Goal: Task Accomplishment & Management: Use online tool/utility

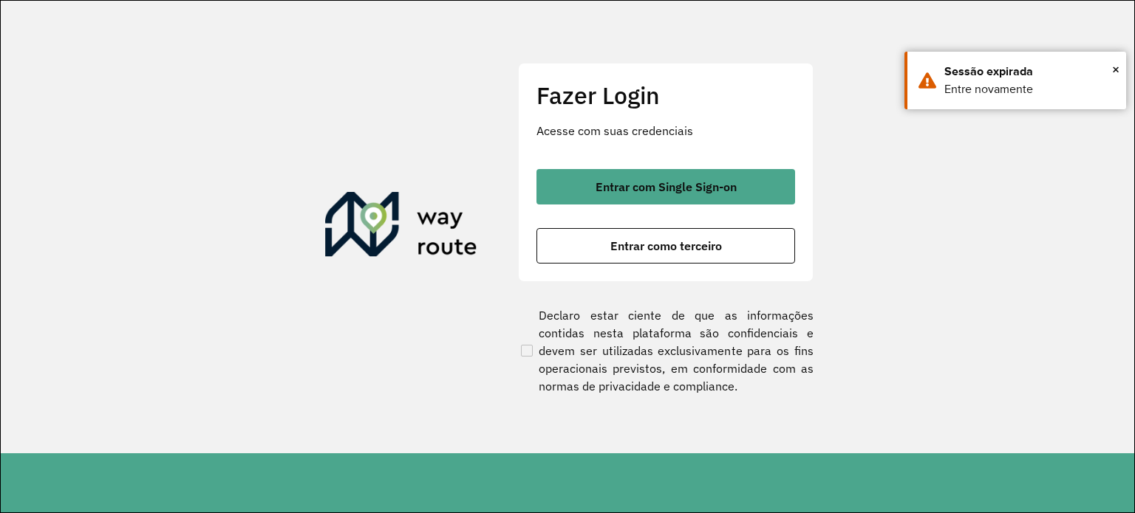
click at [737, 266] on div "Fazer Login Acesse com suas credenciais Entrar com Single Sign-on Entrar como t…" at bounding box center [666, 172] width 296 height 219
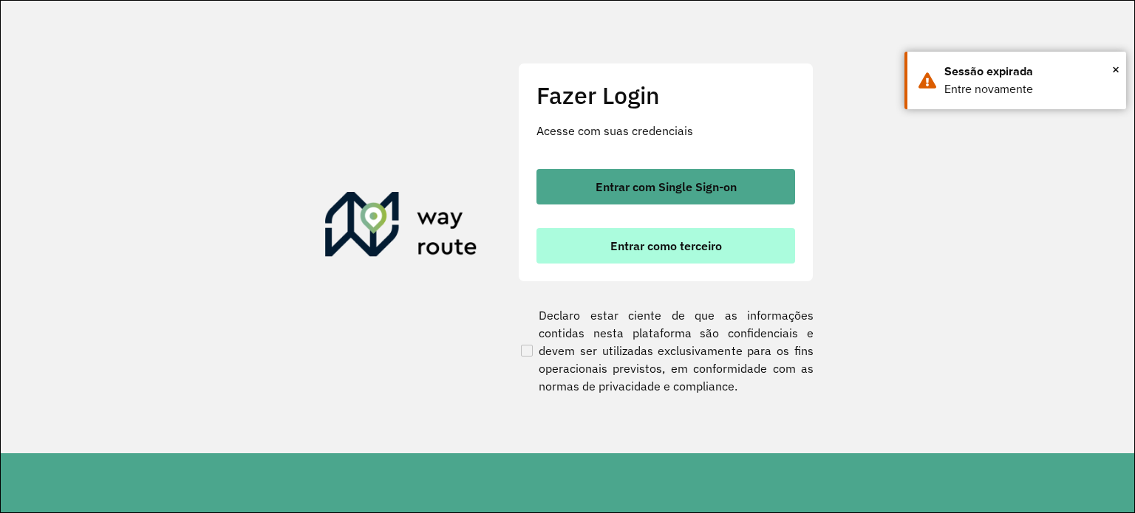
click at [730, 261] on button "Entrar como terceiro" at bounding box center [665, 245] width 259 height 35
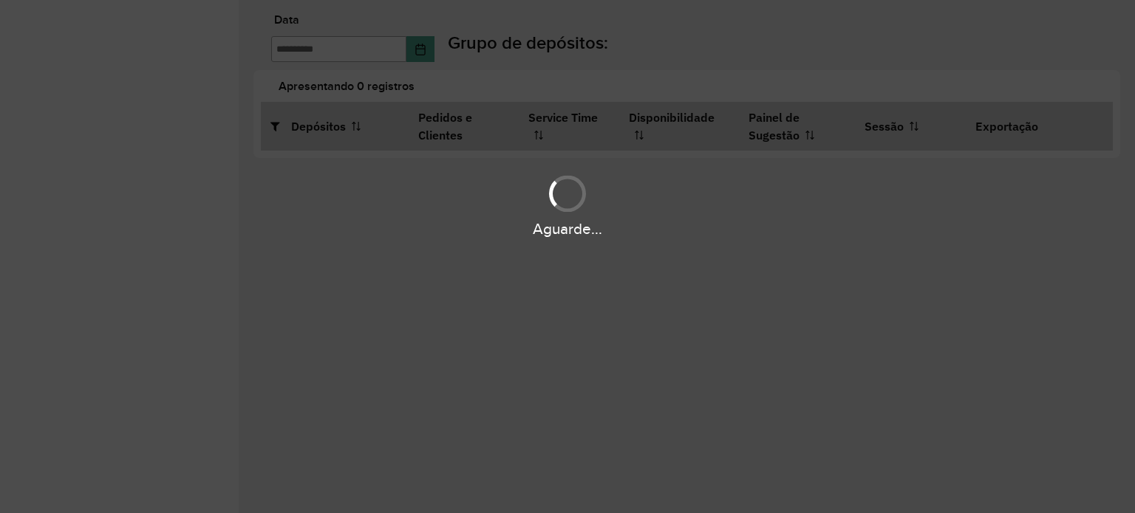
type input "**********"
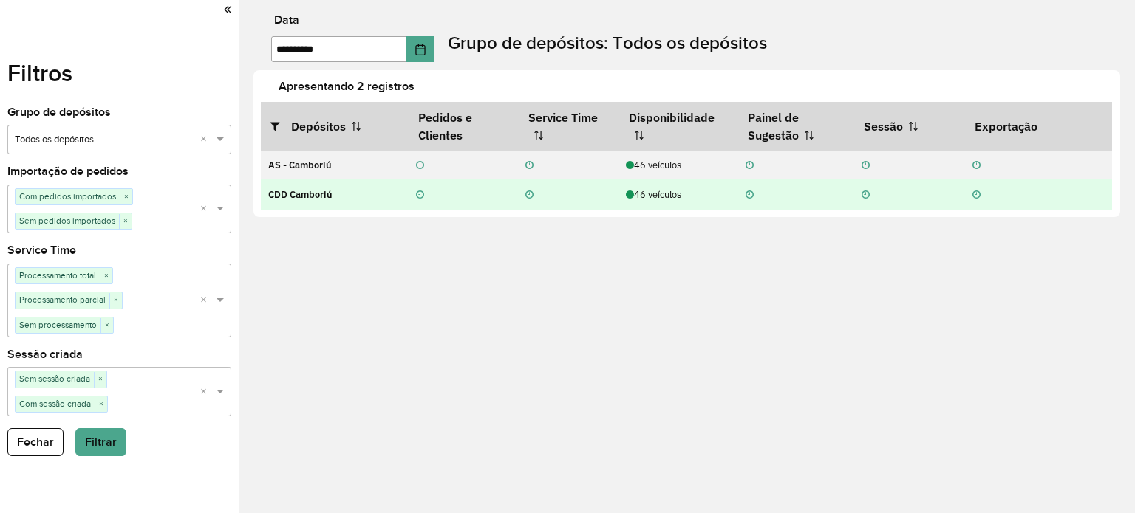
click at [669, 199] on div "46 veículos" at bounding box center [678, 195] width 104 height 14
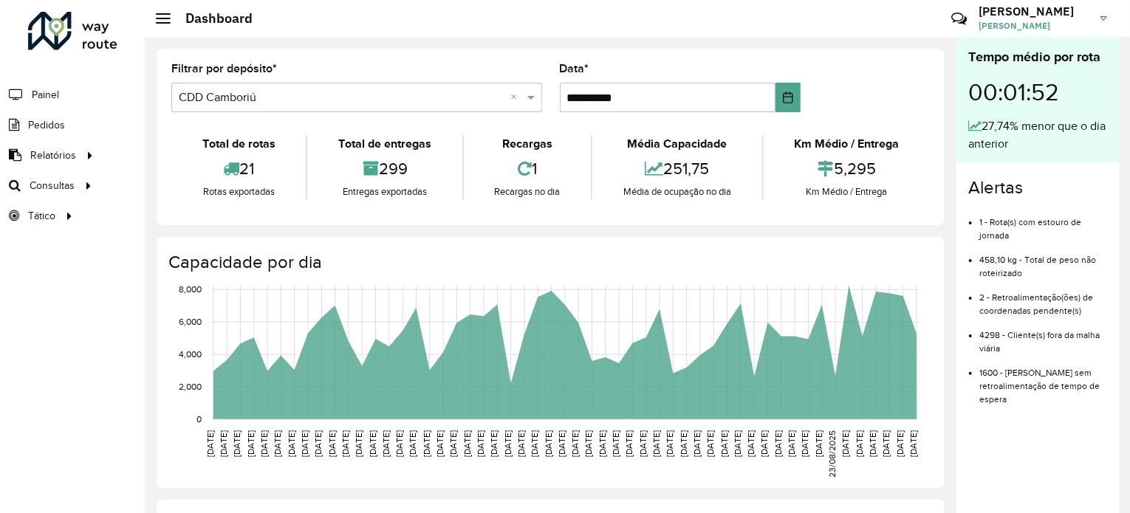
click at [197, 168] on div "21" at bounding box center [238, 169] width 127 height 32
click at [187, 182] on span "Roteirização" at bounding box center [198, 186] width 60 height 16
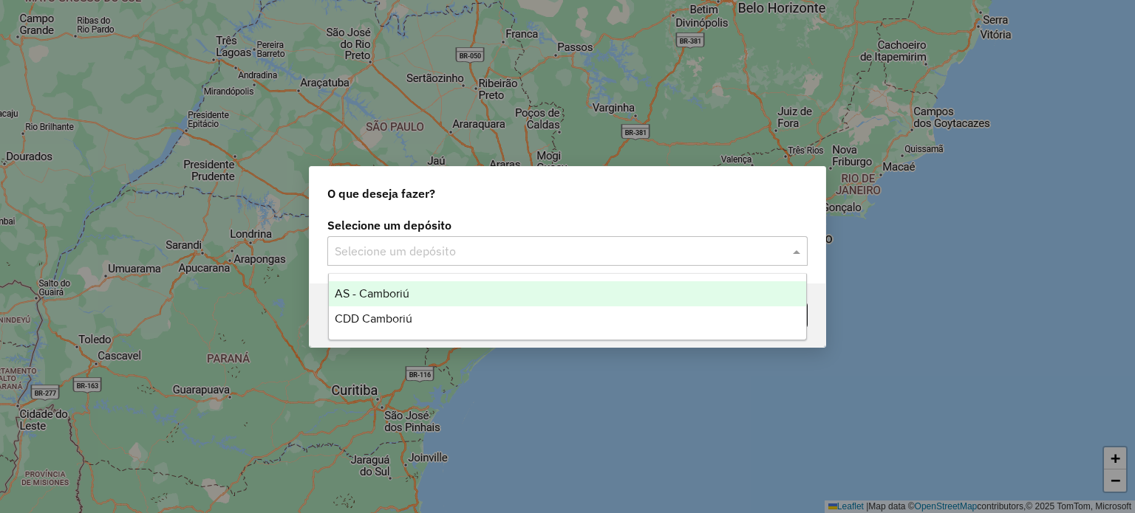
click at [485, 248] on input "text" at bounding box center [553, 252] width 436 height 18
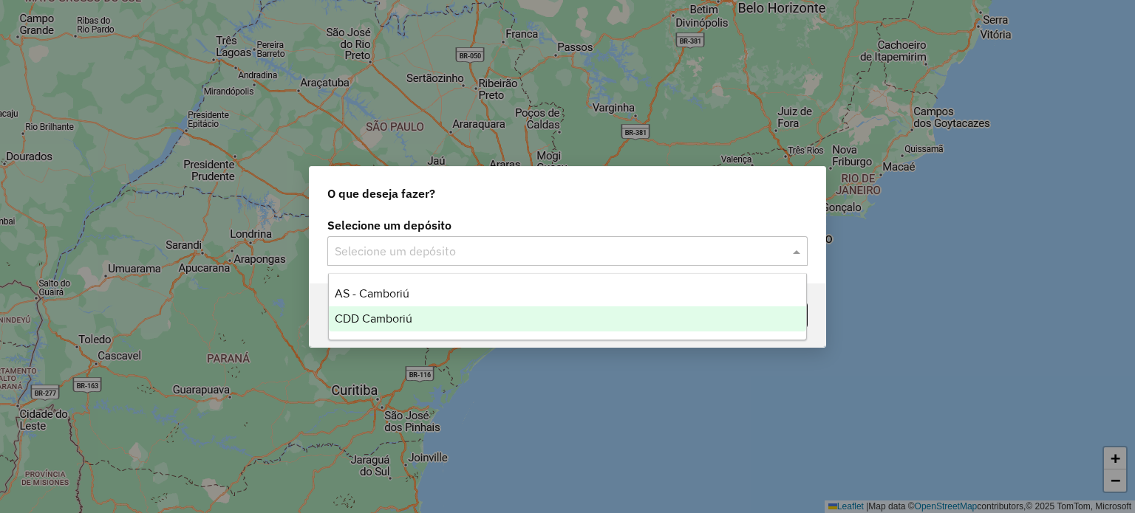
click at [372, 330] on div "CDD Camboriú" at bounding box center [568, 319] width 478 height 25
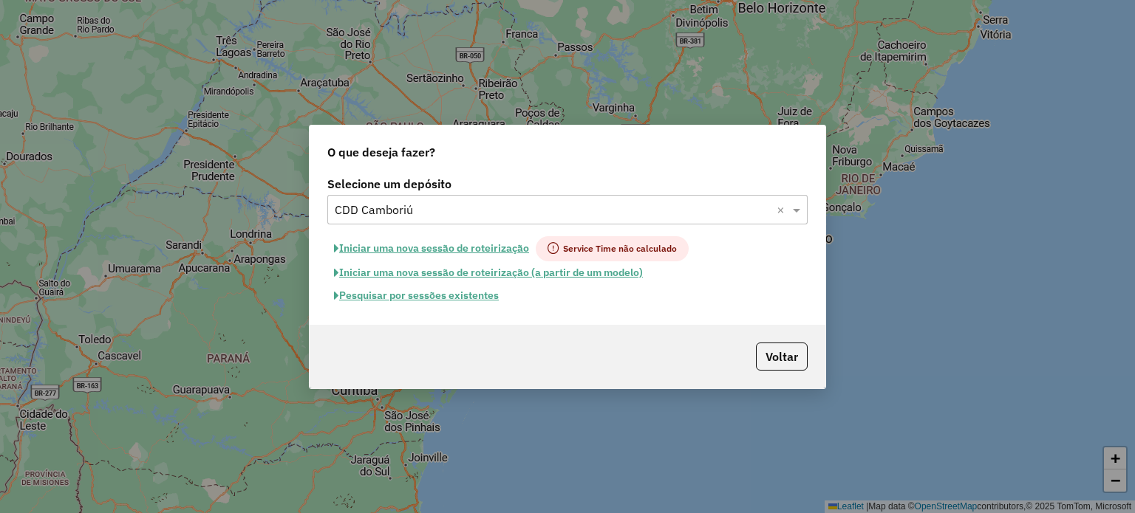
click at [469, 297] on button "Pesquisar por sessões existentes" at bounding box center [416, 295] width 178 height 23
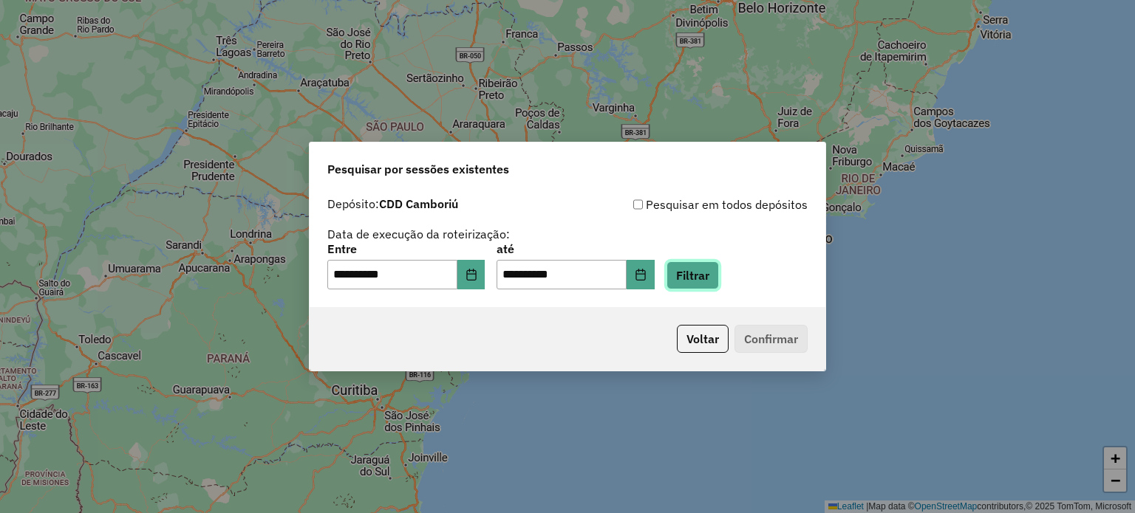
click at [719, 289] on button "Filtrar" at bounding box center [692, 276] width 52 height 28
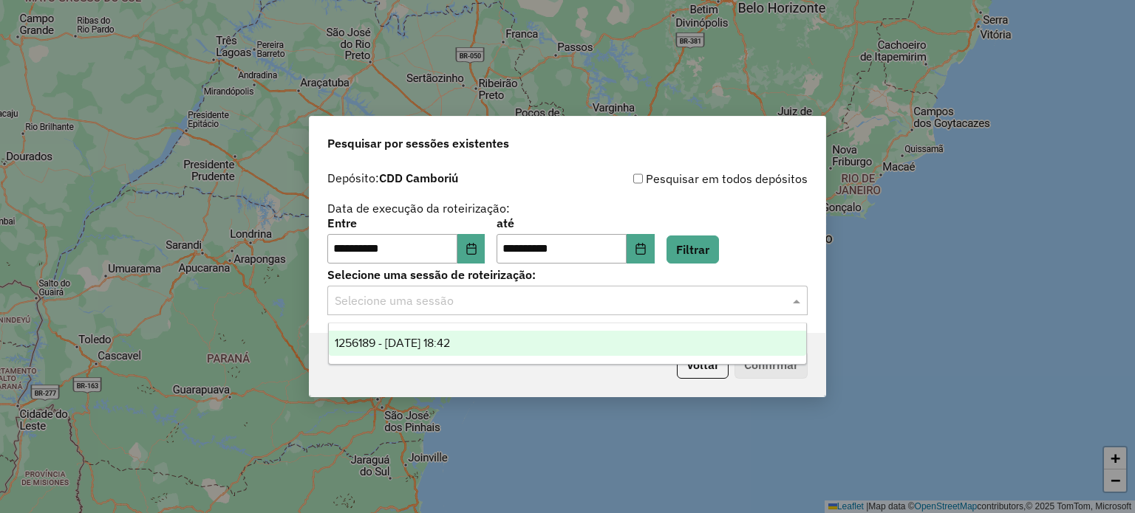
click at [564, 310] on input "text" at bounding box center [553, 302] width 436 height 18
click at [446, 344] on span "1256189 - 30/08/2025 18:42" at bounding box center [392, 343] width 115 height 13
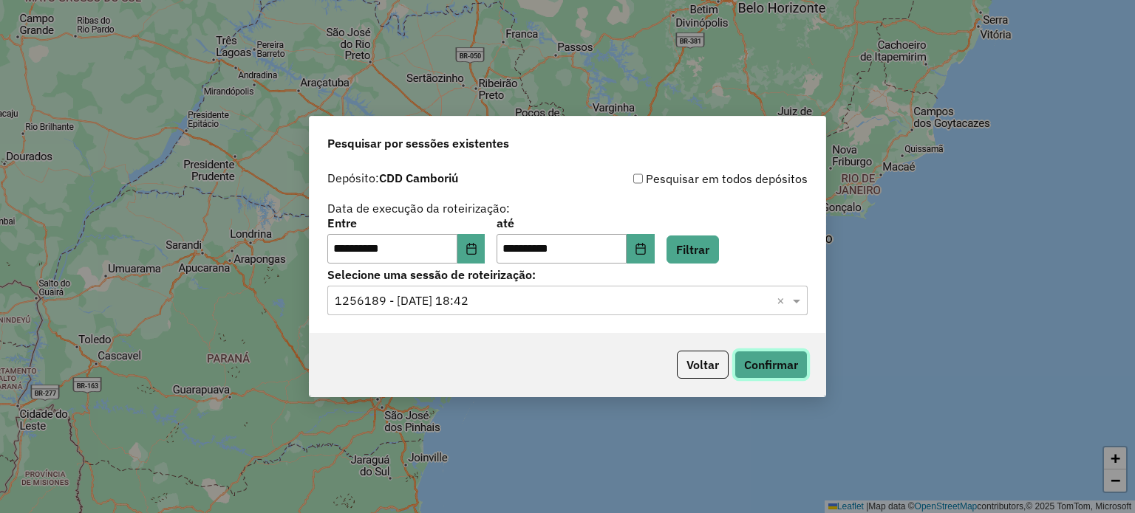
click at [756, 363] on button "Confirmar" at bounding box center [770, 365] width 73 height 28
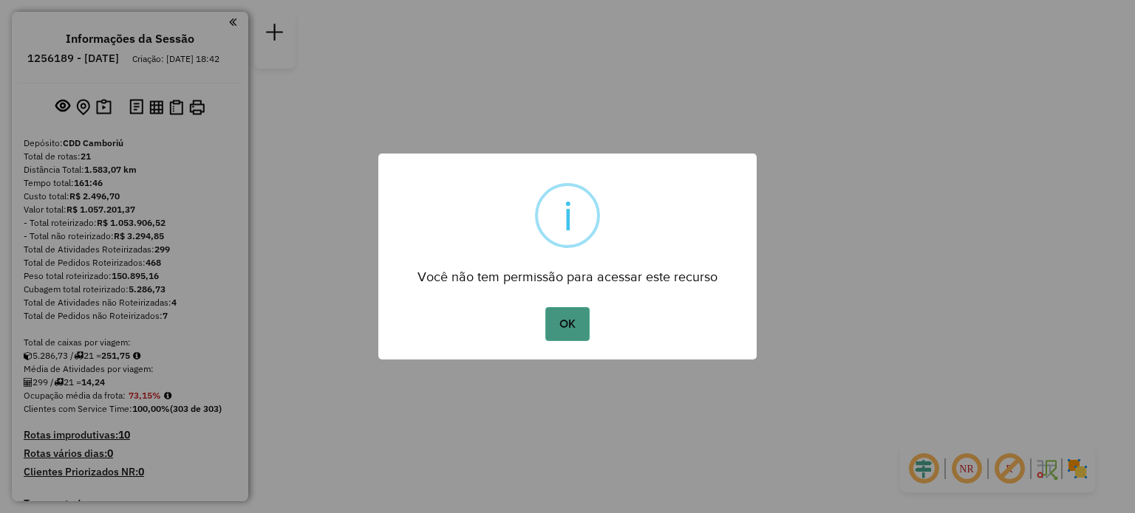
click at [582, 321] on button "OK" at bounding box center [567, 324] width 44 height 34
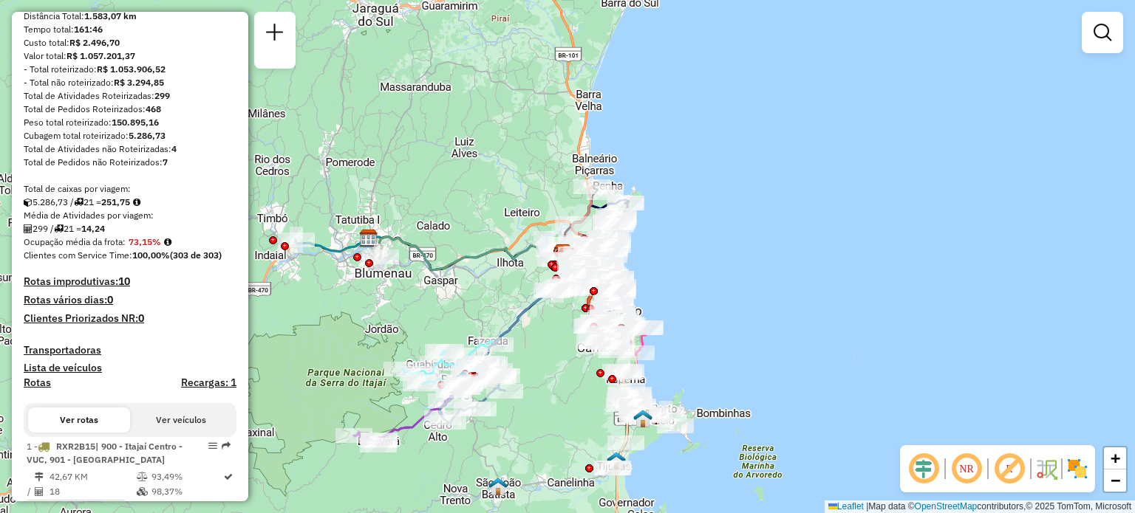
scroll to position [296, 0]
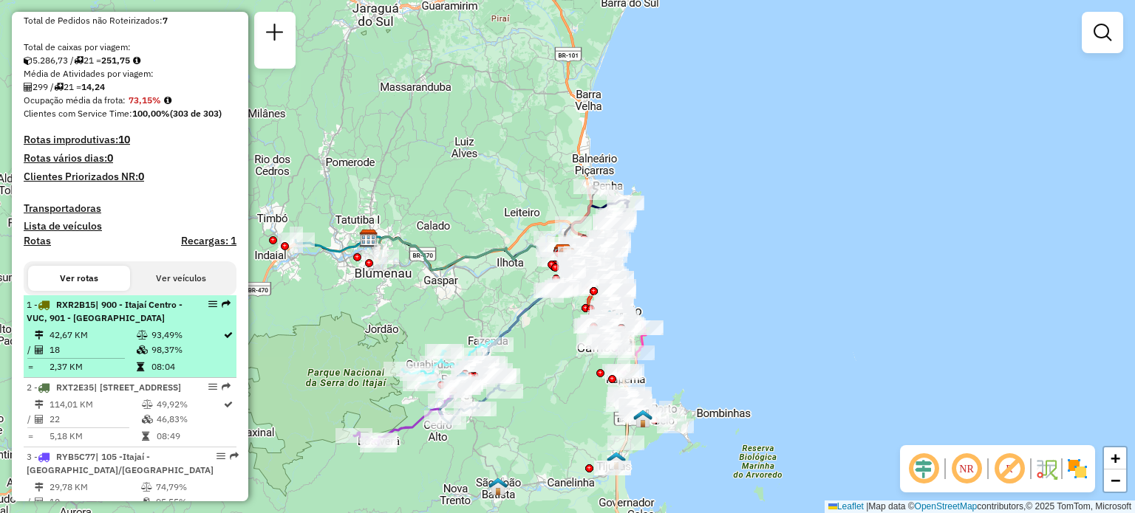
click at [109, 324] on span "| 900 - Itajaí Centro - VUC, 901 - [GEOGRAPHIC_DATA]" at bounding box center [105, 311] width 156 height 24
select select "**********"
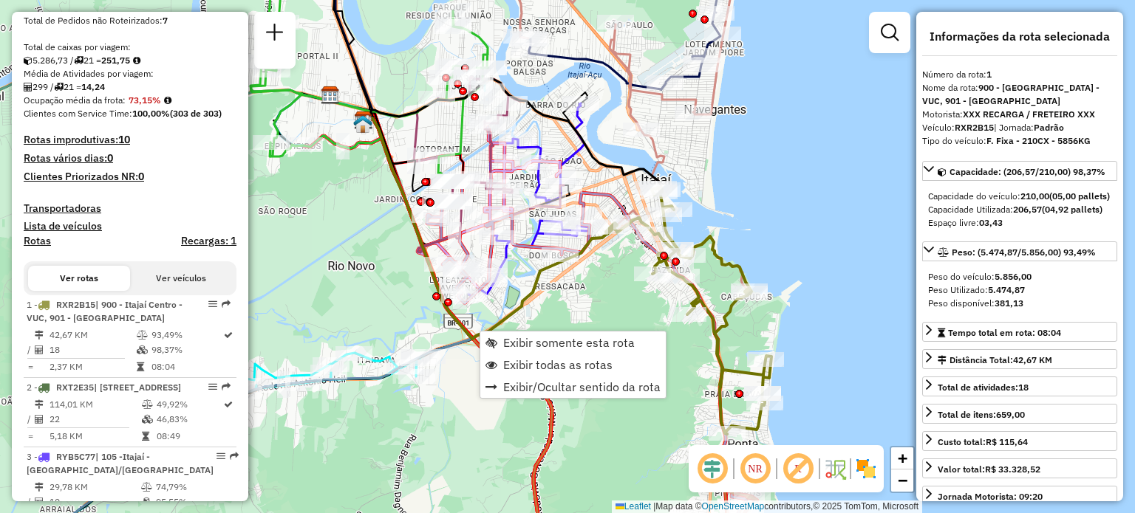
scroll to position [592, 0]
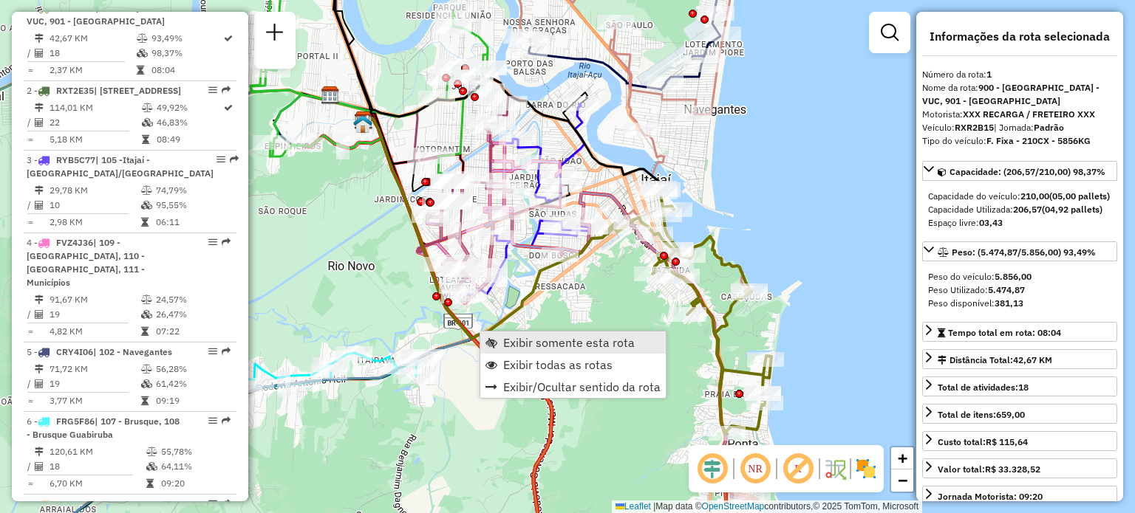
click at [491, 338] on span "Exibir somente esta rota" at bounding box center [491, 343] width 12 height 12
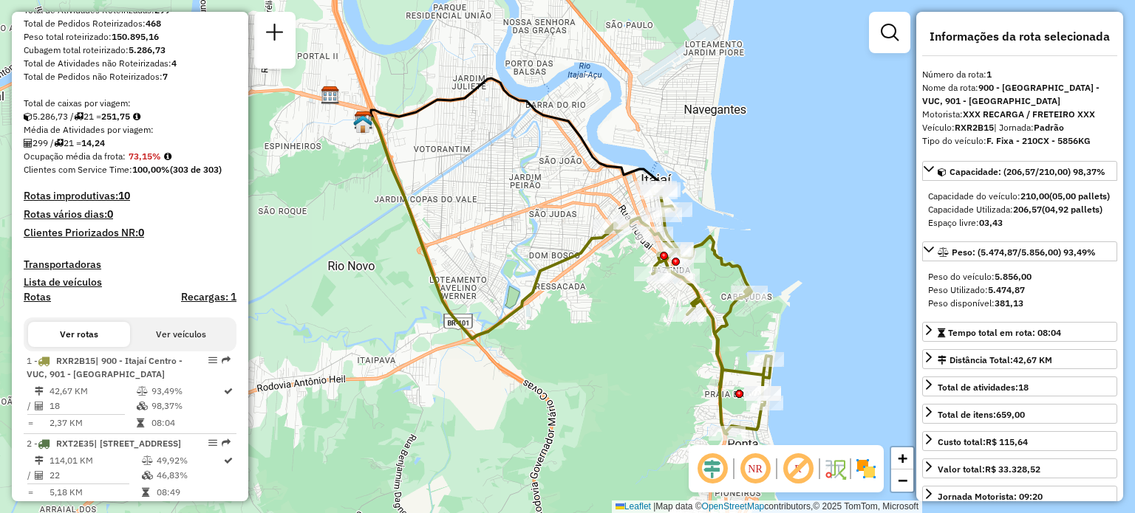
scroll to position [297, 0]
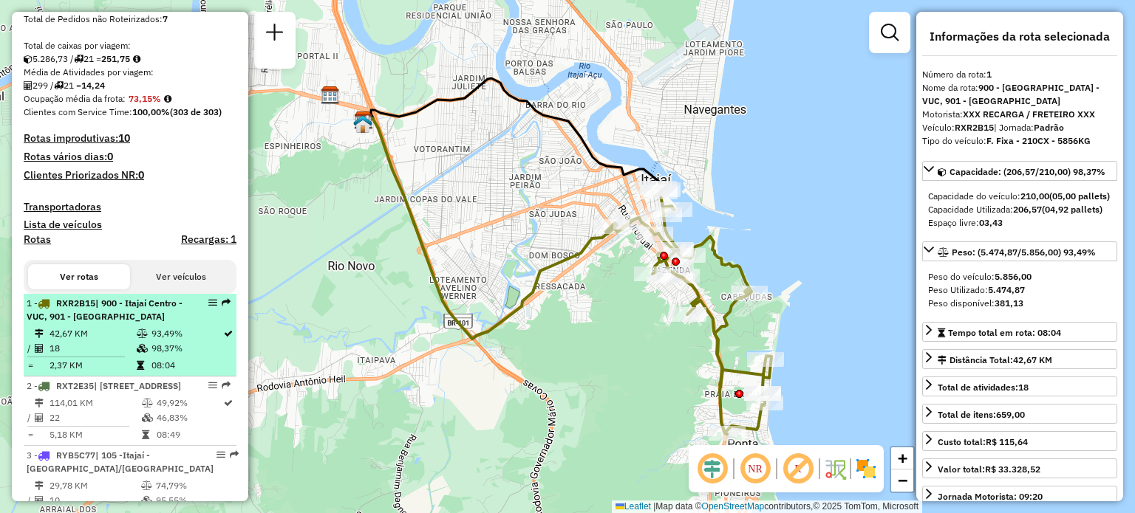
click at [146, 322] on span "| 900 - Itajaí Centro - VUC, 901 - [GEOGRAPHIC_DATA]" at bounding box center [105, 310] width 156 height 24
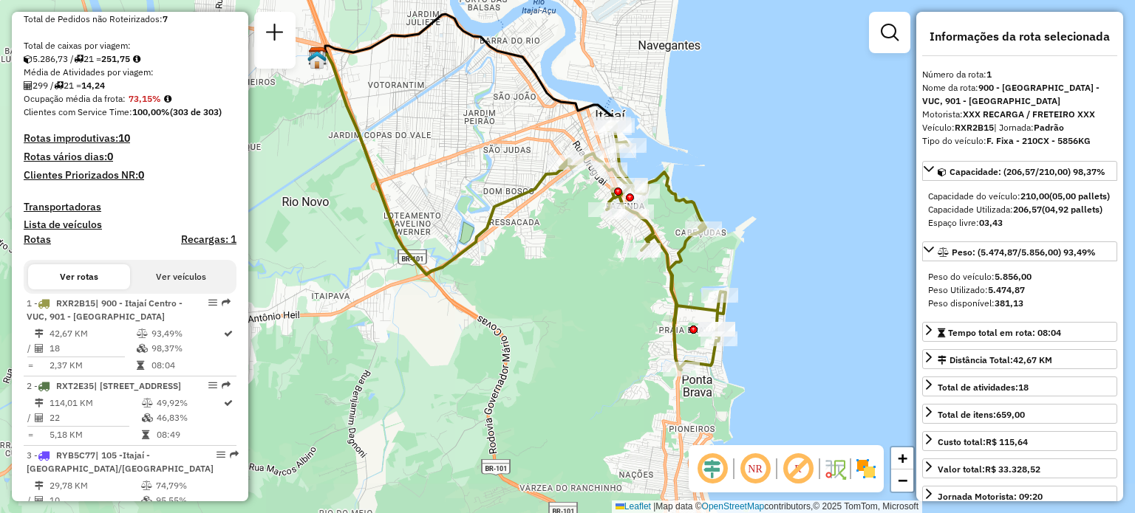
drag, startPoint x: 673, startPoint y: 350, endPoint x: 630, endPoint y: 292, distance: 72.4
click at [630, 292] on div "Janela de atendimento Grade de atendimento Capacidade Transportadoras Veículos …" at bounding box center [567, 256] width 1135 height 513
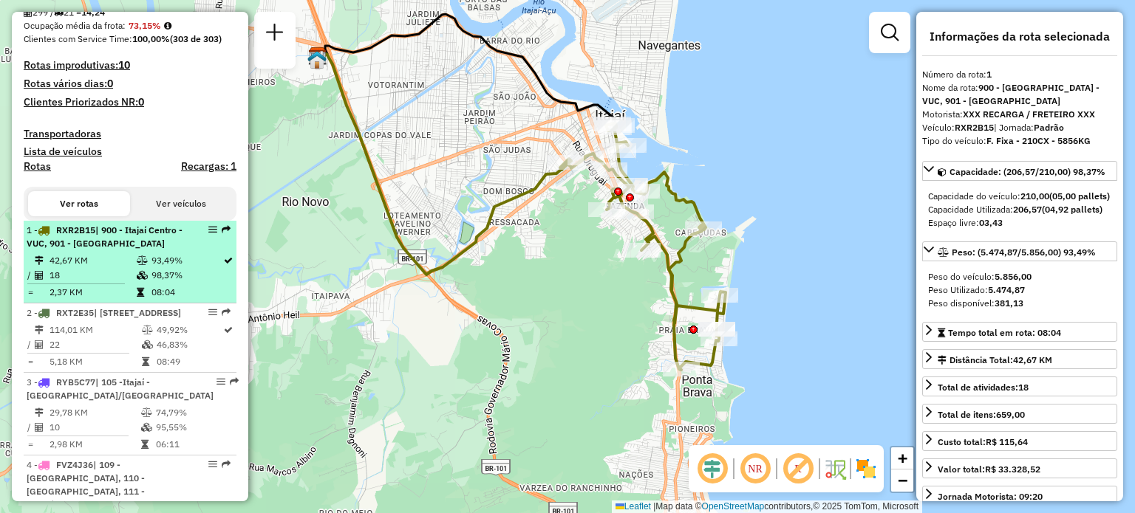
scroll to position [371, 0]
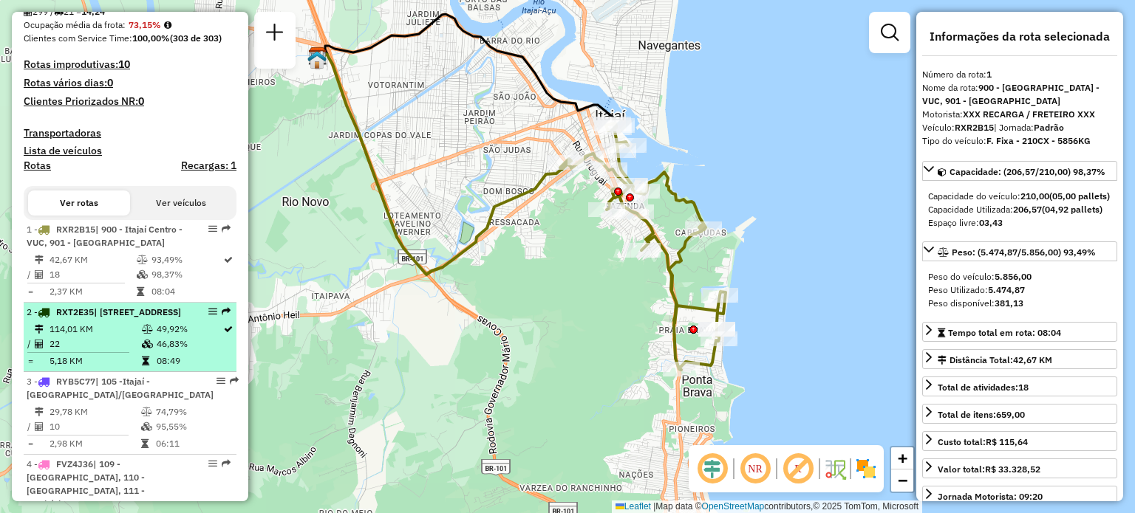
click at [124, 319] on div "2 - RXT2E35 | 304 - [GEOGRAPHIC_DATA] , 306 - [GEOGRAPHIC_DATA] 2" at bounding box center [105, 312] width 157 height 13
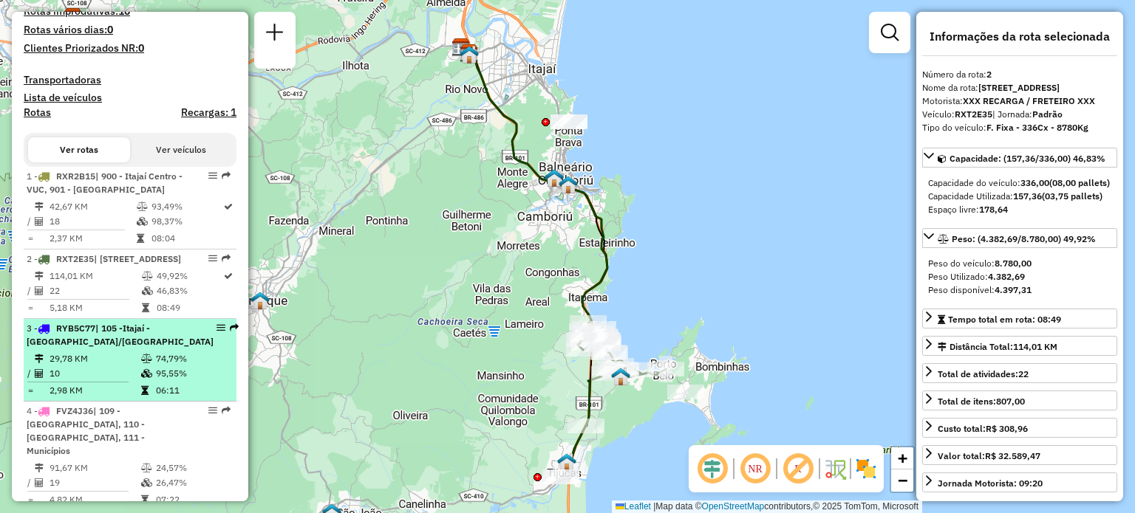
scroll to position [445, 0]
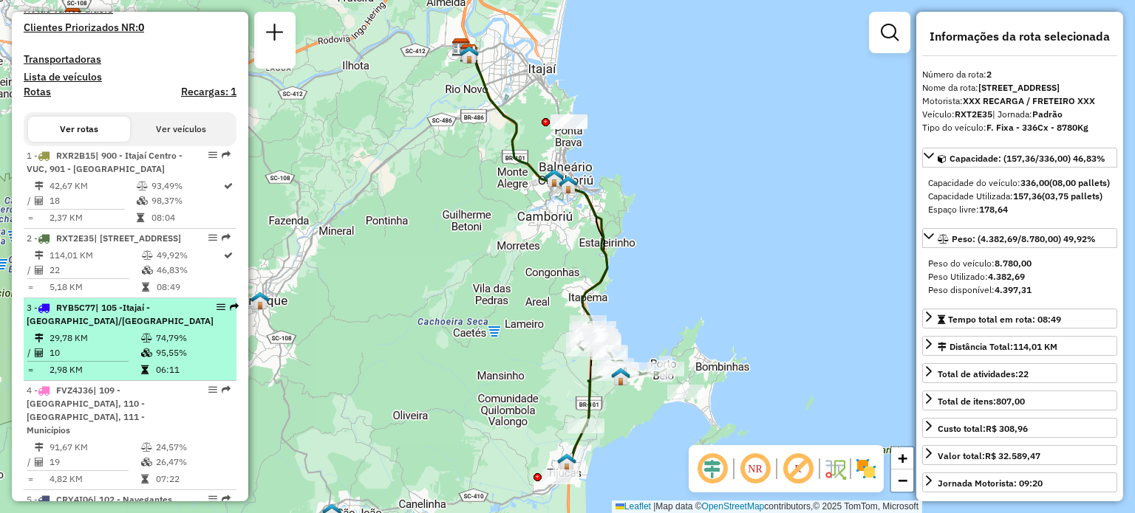
click at [134, 328] on div "3 - RYB5C77 | 105 -Itajaí - [GEOGRAPHIC_DATA]/[GEOGRAPHIC_DATA]" at bounding box center [120, 314] width 187 height 27
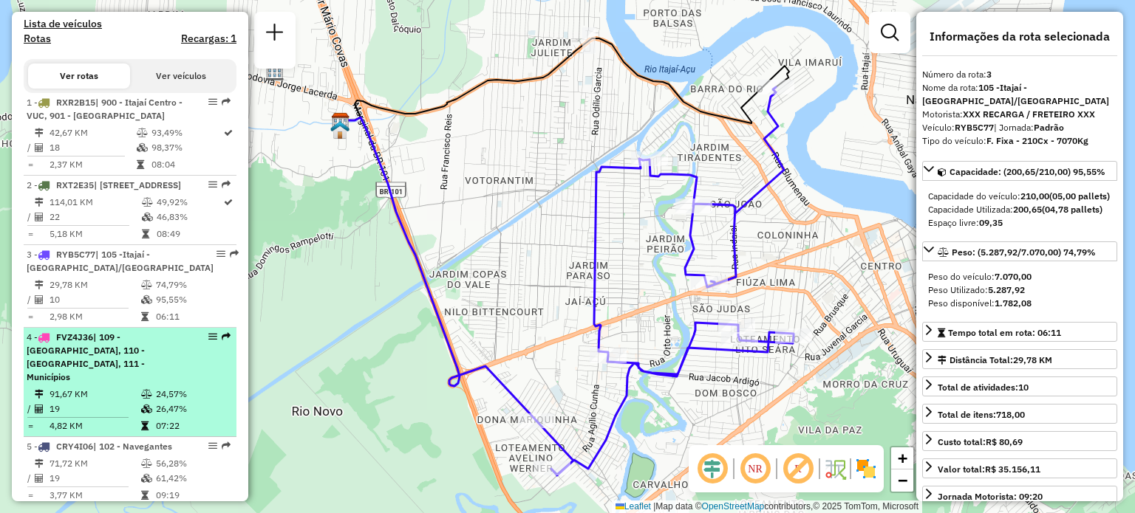
scroll to position [519, 0]
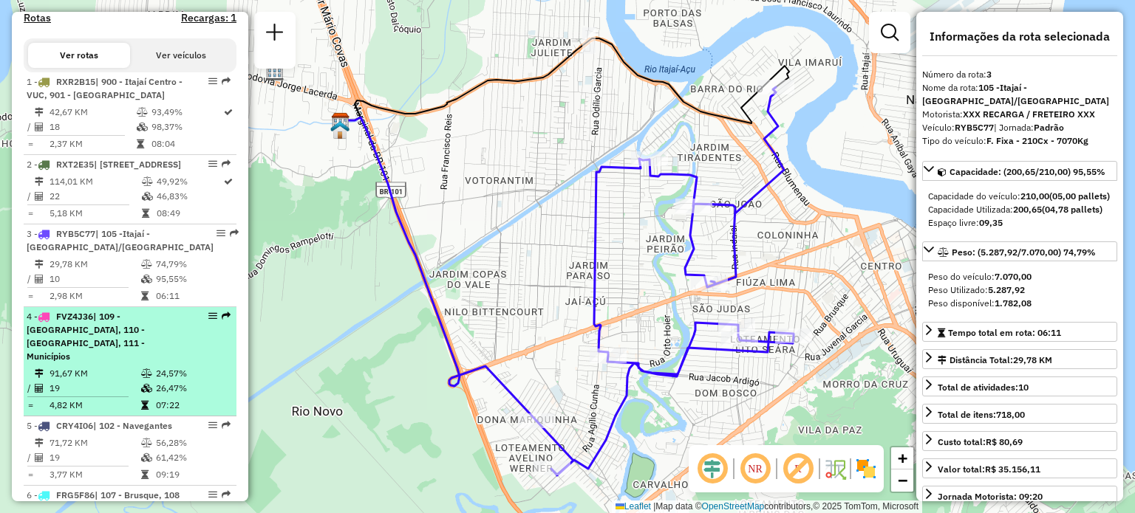
click at [123, 350] on span "| 109 - [GEOGRAPHIC_DATA], 110 - [GEOGRAPHIC_DATA], 111 - Municípios" at bounding box center [86, 336] width 118 height 51
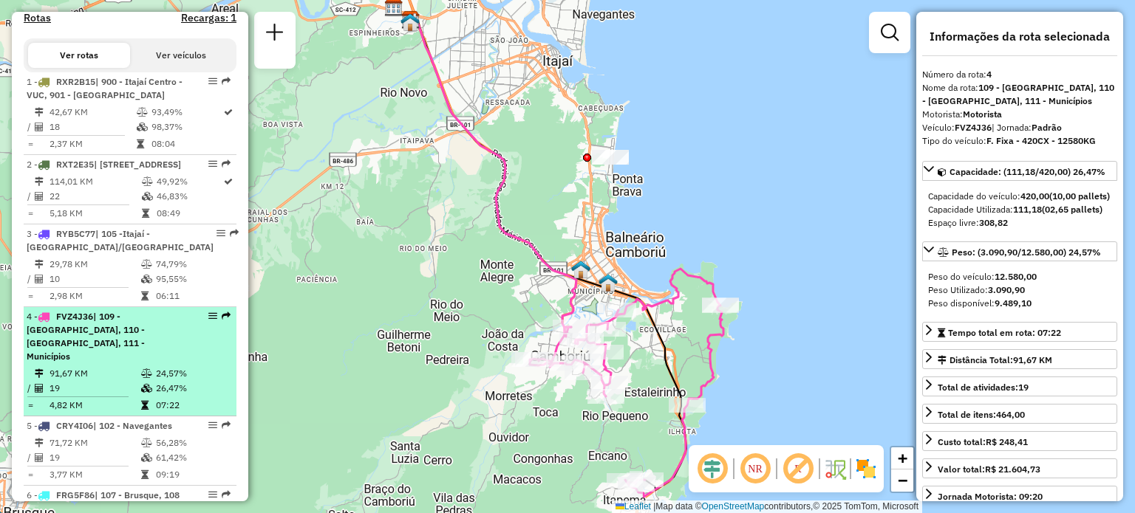
click at [85, 360] on span "| 109 - [GEOGRAPHIC_DATA], 110 - [GEOGRAPHIC_DATA], 111 - Municípios" at bounding box center [86, 336] width 118 height 51
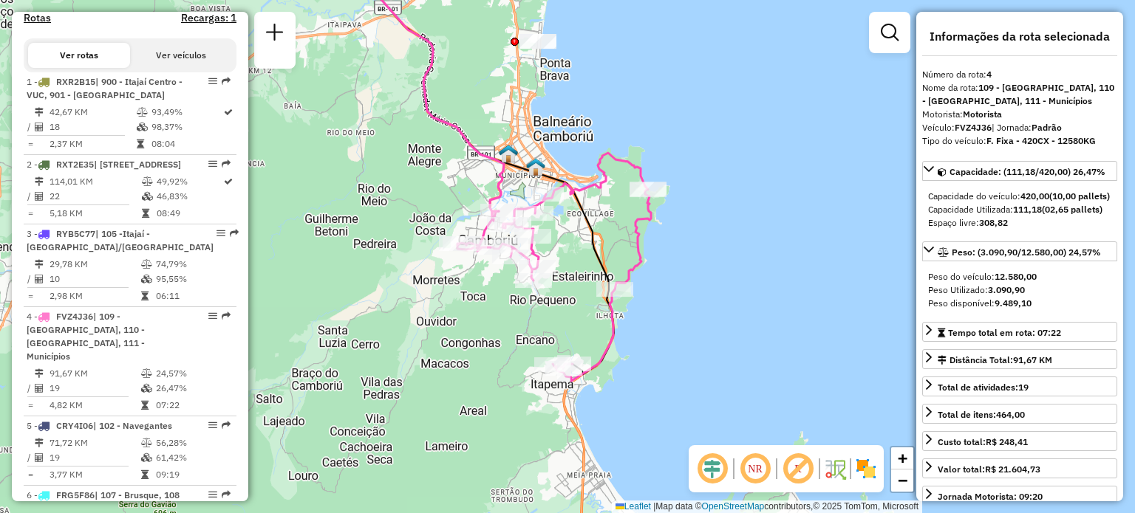
drag, startPoint x: 485, startPoint y: 368, endPoint x: 463, endPoint y: 343, distance: 33.5
click at [463, 343] on div "Janela de atendimento Grade de atendimento Capacidade Transportadoras Veículos …" at bounding box center [567, 256] width 1135 height 513
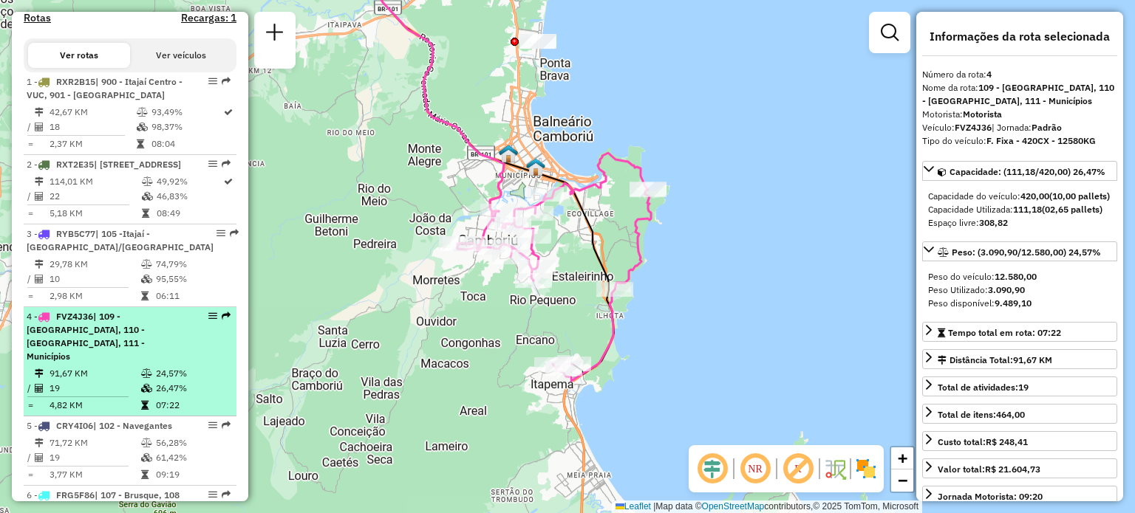
scroll to position [592, 0]
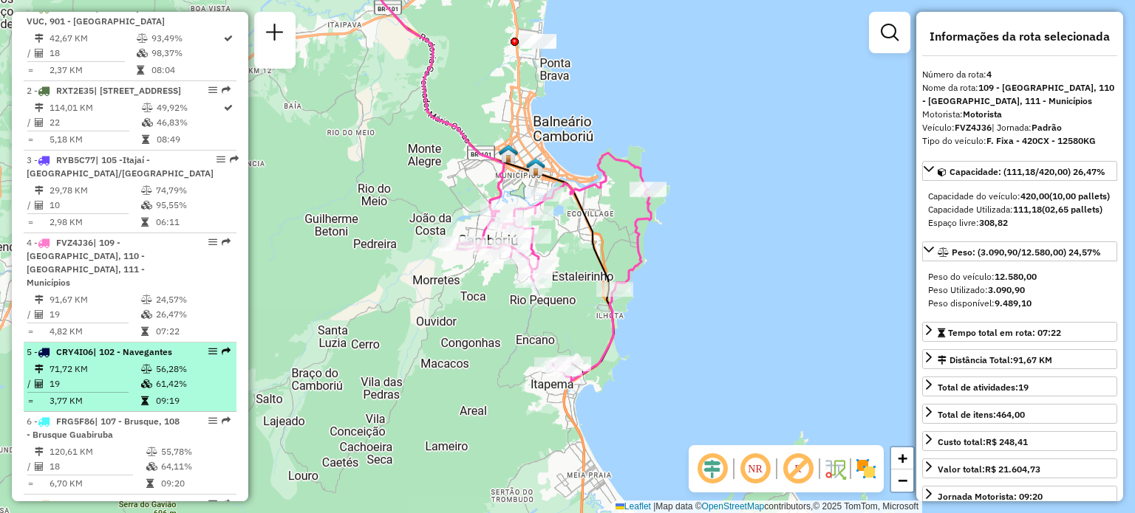
click at [100, 358] on span "| 102 - Navegantes" at bounding box center [132, 351] width 79 height 11
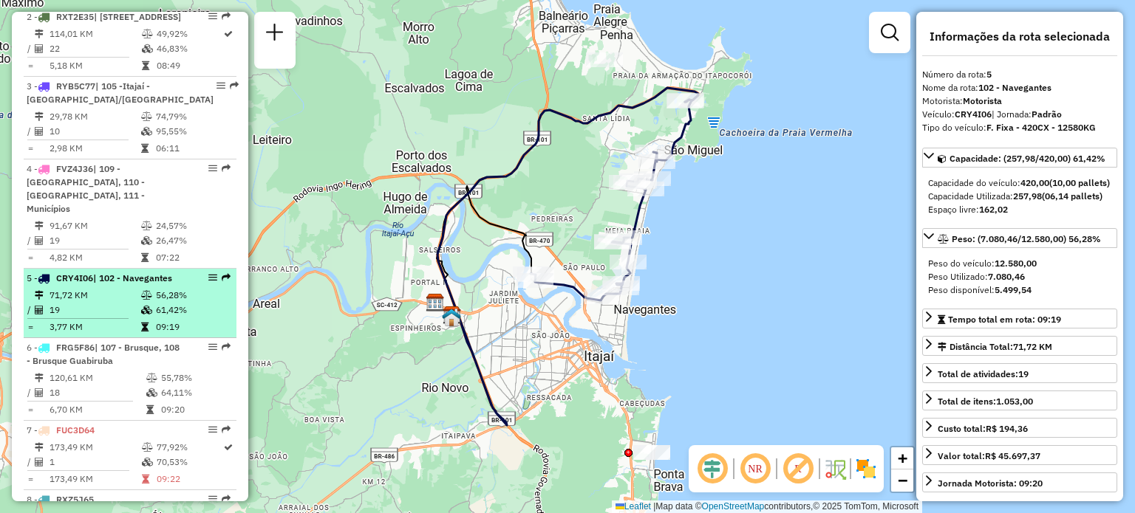
scroll to position [740, 0]
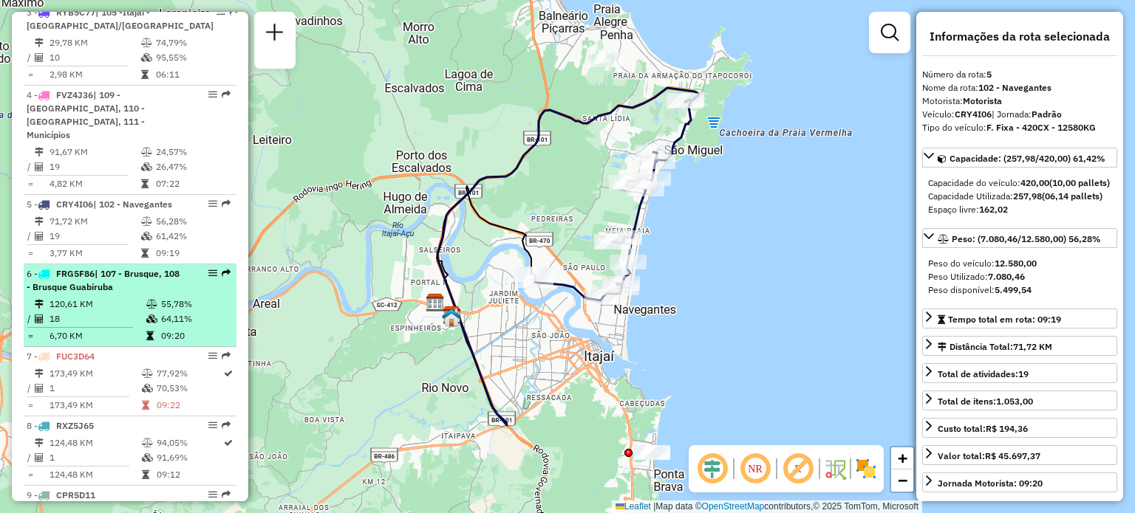
click at [109, 312] on td "120,61 KM" at bounding box center [97, 304] width 97 height 15
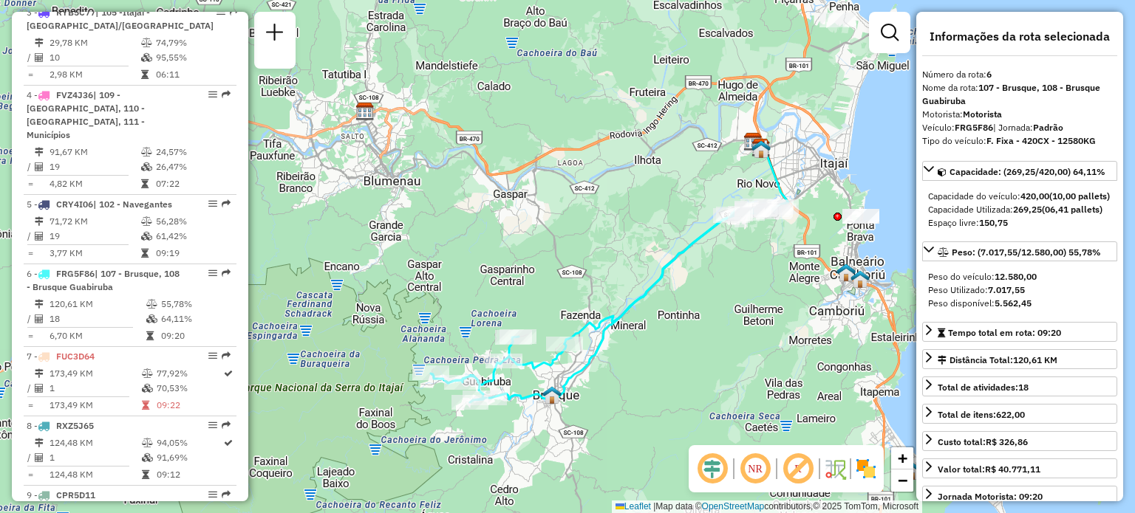
drag, startPoint x: 717, startPoint y: 345, endPoint x: 693, endPoint y: 339, distance: 24.4
click at [693, 339] on div "Janela de atendimento Grade de atendimento Capacidade Transportadoras Veículos …" at bounding box center [567, 256] width 1135 height 513
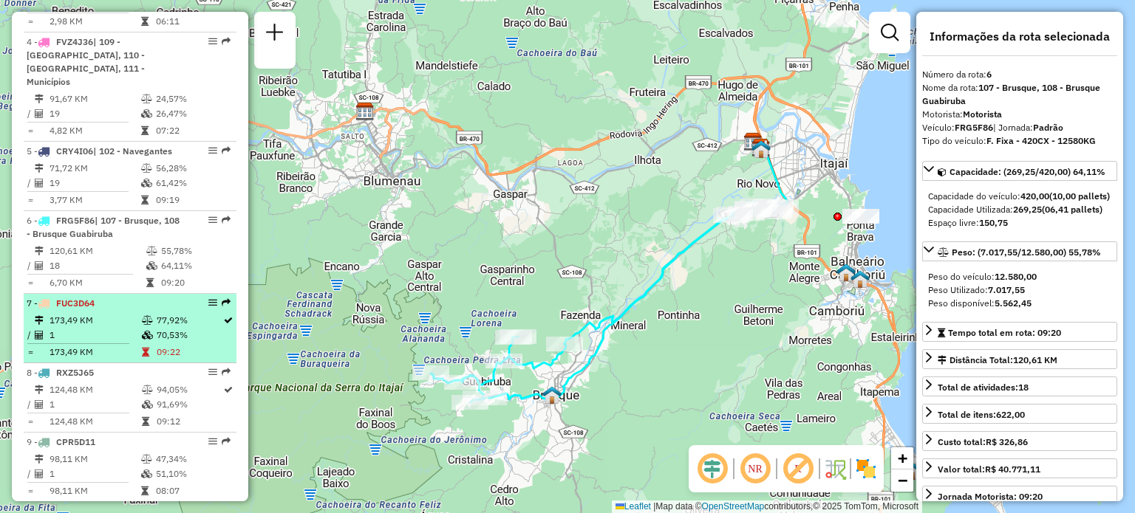
scroll to position [814, 0]
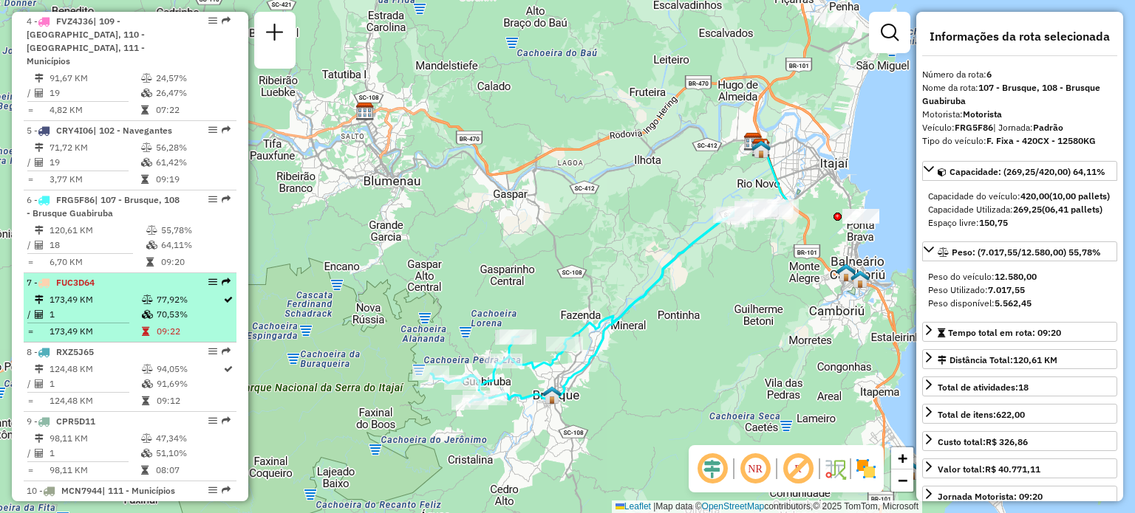
click at [74, 288] on span "FUC3D64" at bounding box center [75, 282] width 38 height 11
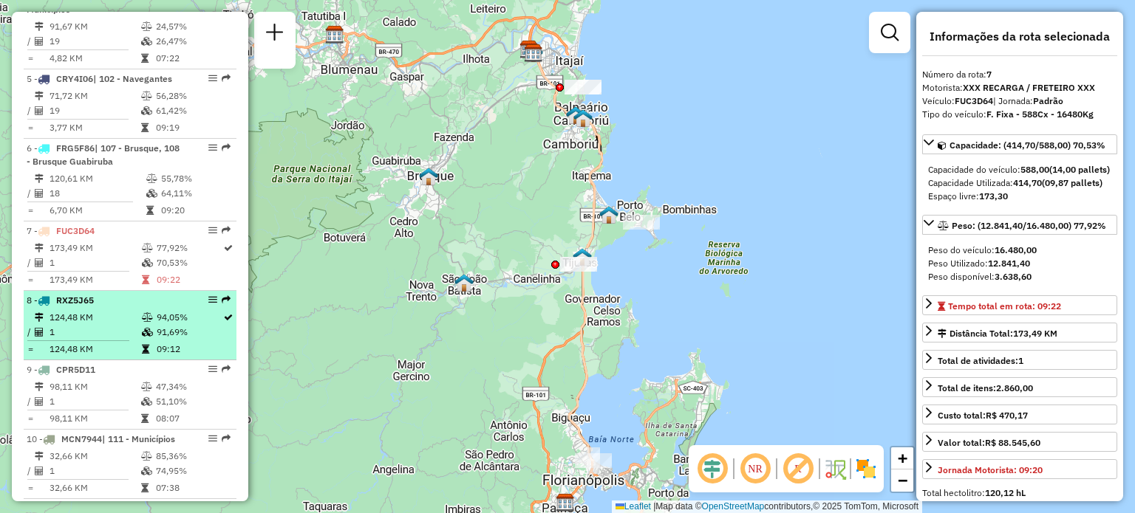
scroll to position [888, 0]
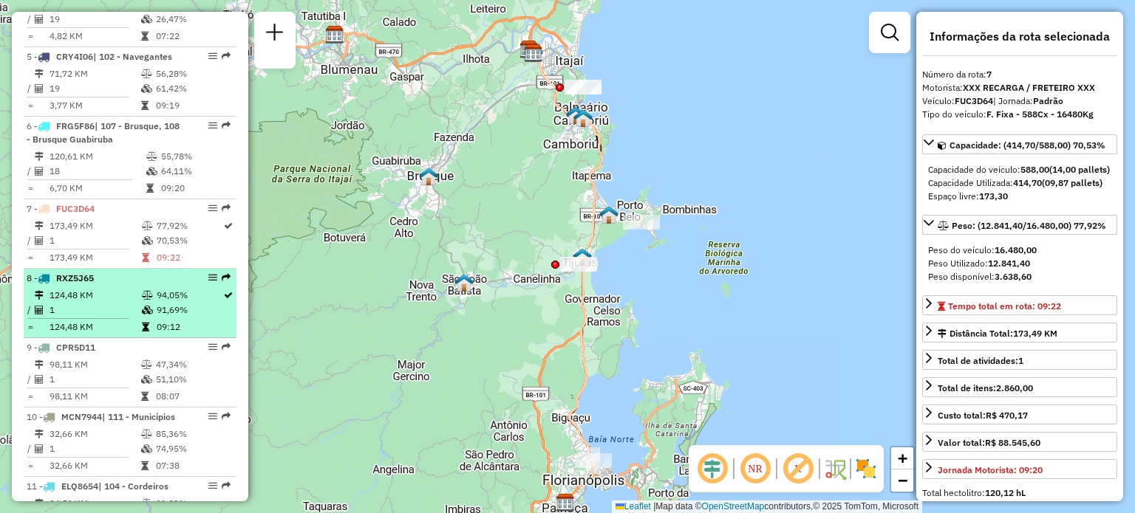
click at [103, 285] on div "8 - RXZ5J65" at bounding box center [105, 278] width 157 height 13
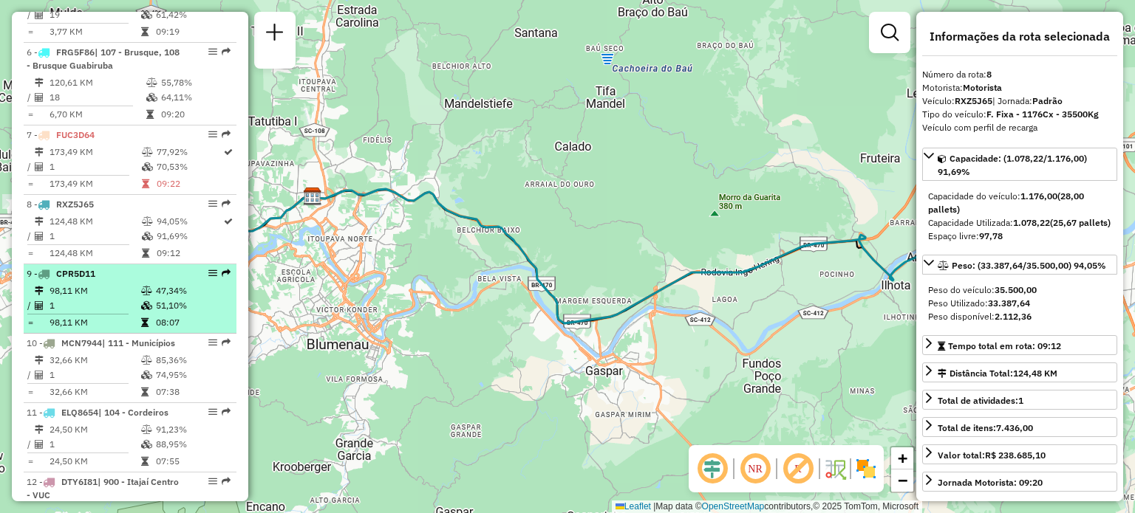
click at [85, 293] on li "9 - CPR5D11 98,11 KM 47,34% / 1 51,10% = 98,11 KM 08:07" at bounding box center [130, 298] width 213 height 69
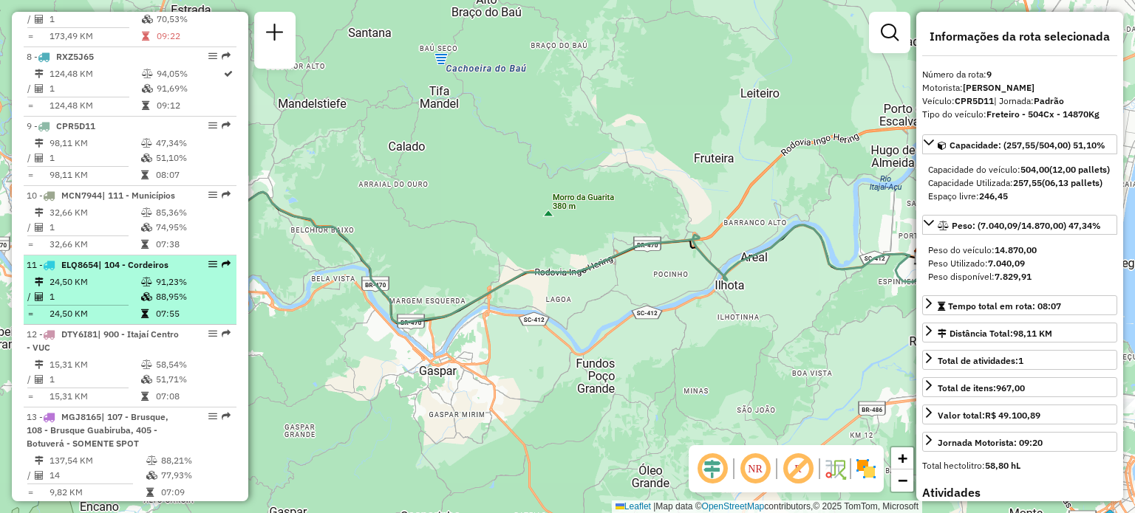
click at [88, 270] on span "ELQ8654" at bounding box center [79, 264] width 37 height 11
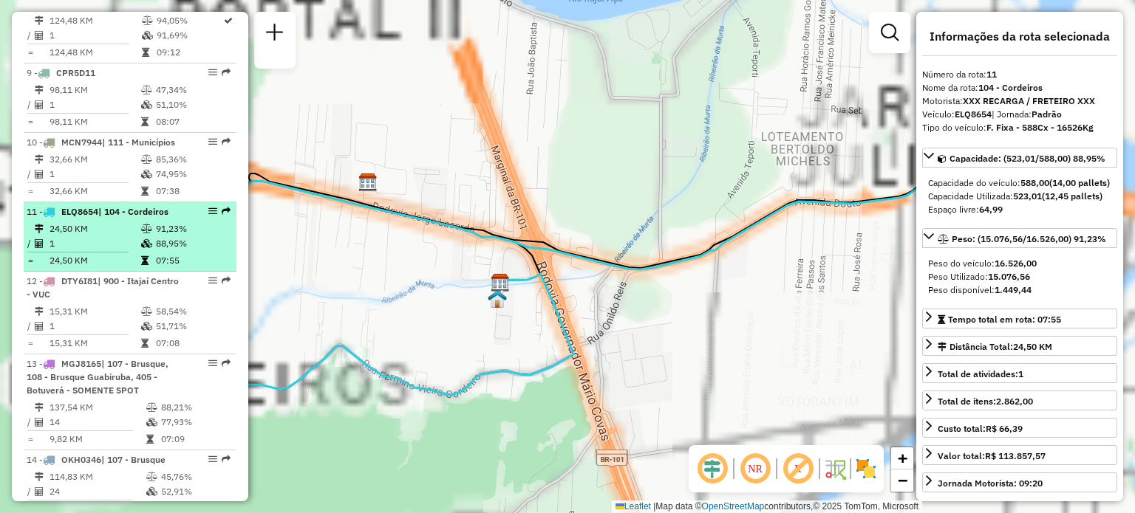
scroll to position [1183, 0]
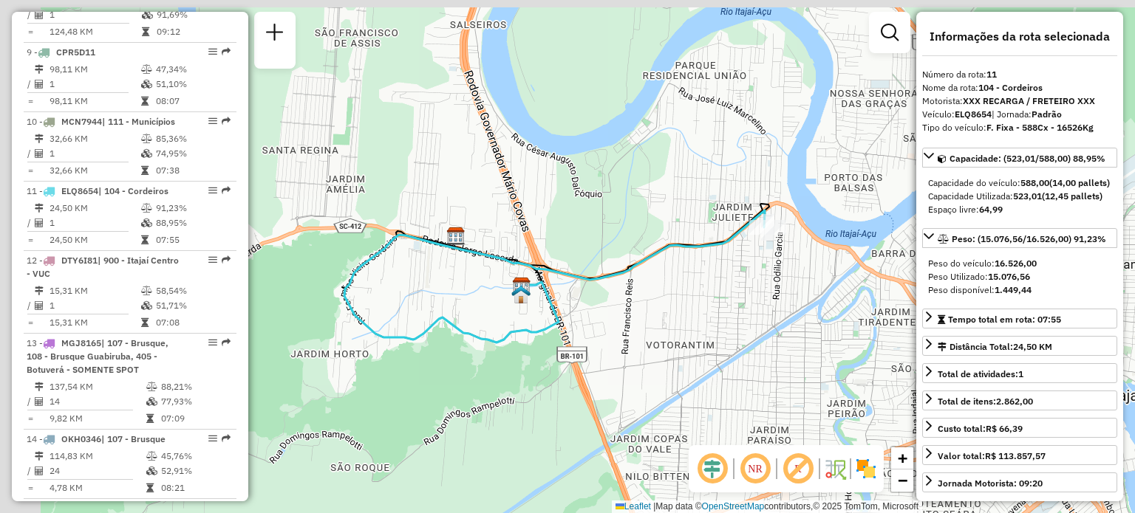
drag, startPoint x: 428, startPoint y: 296, endPoint x: 487, endPoint y: 309, distance: 60.6
click at [487, 309] on div "Janela de atendimento Grade de atendimento Capacidade Transportadoras Veículos …" at bounding box center [567, 256] width 1135 height 513
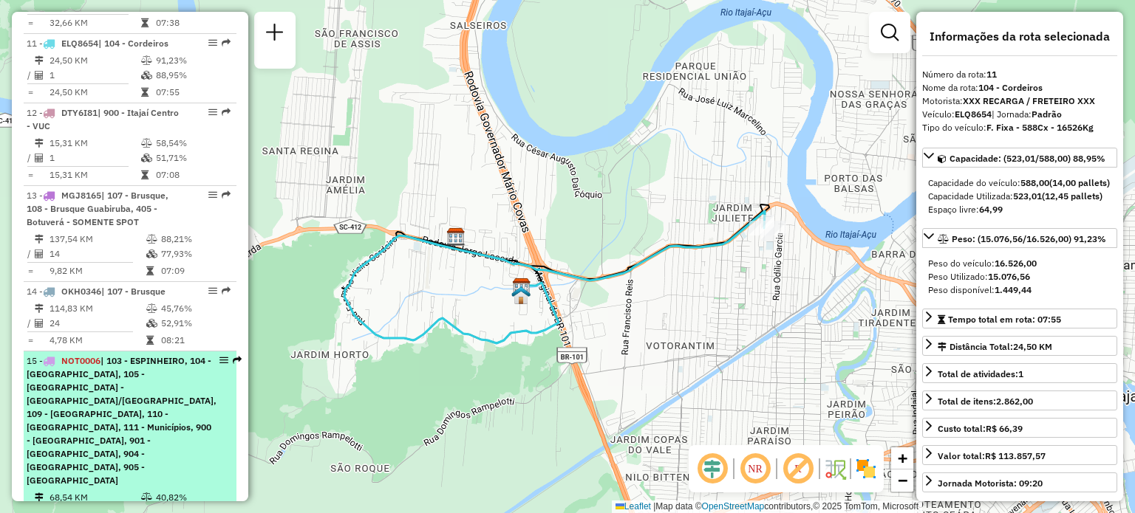
scroll to position [1405, 0]
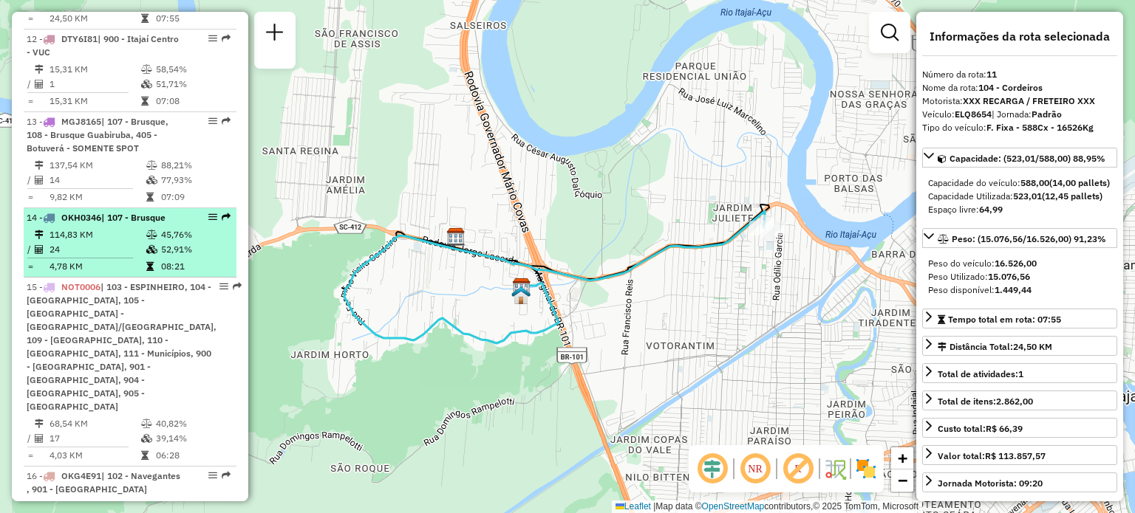
click at [109, 257] on td "24" at bounding box center [97, 249] width 97 height 15
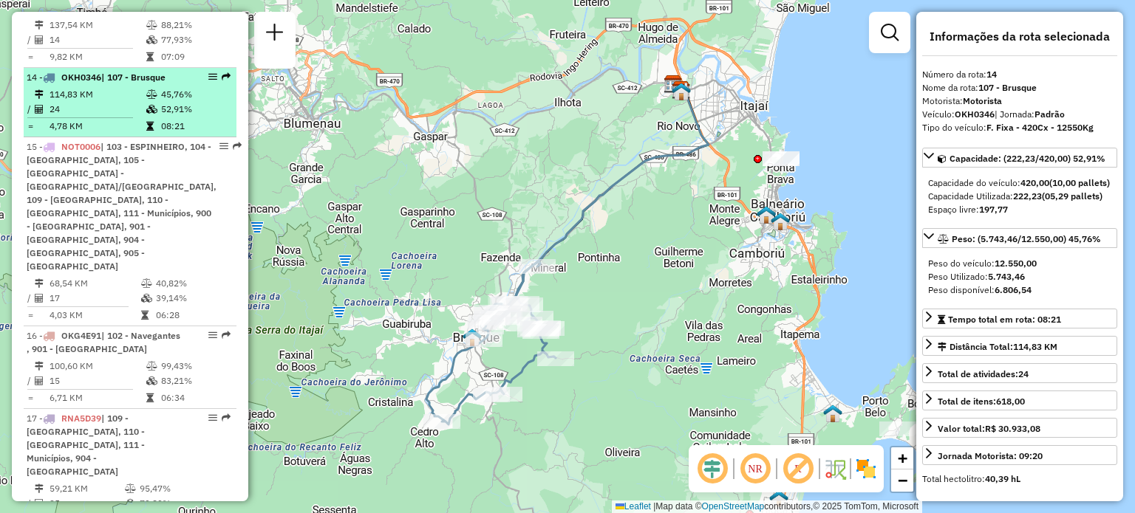
scroll to position [1553, 0]
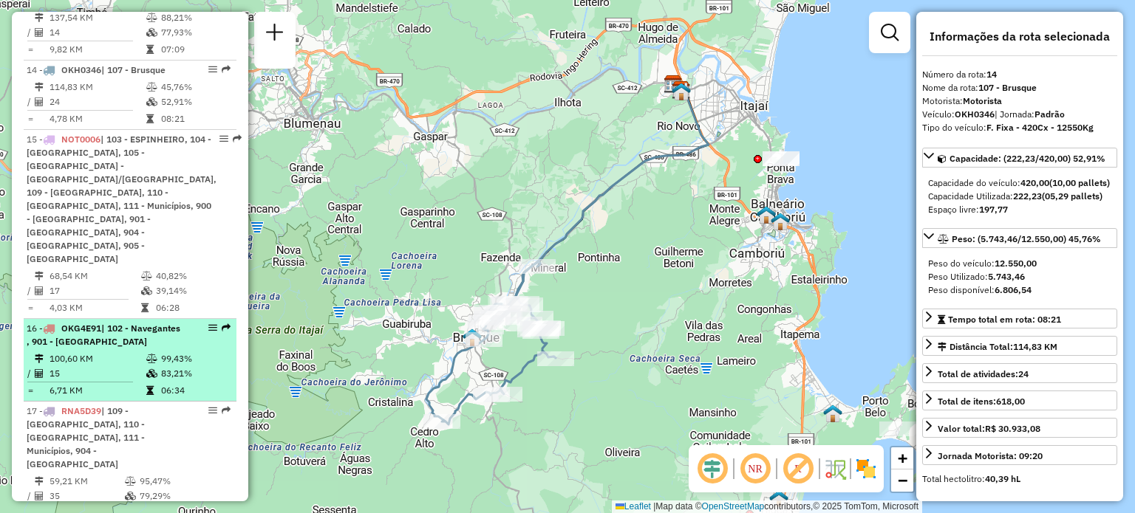
click at [89, 323] on span "OKG4E91" at bounding box center [81, 328] width 40 height 11
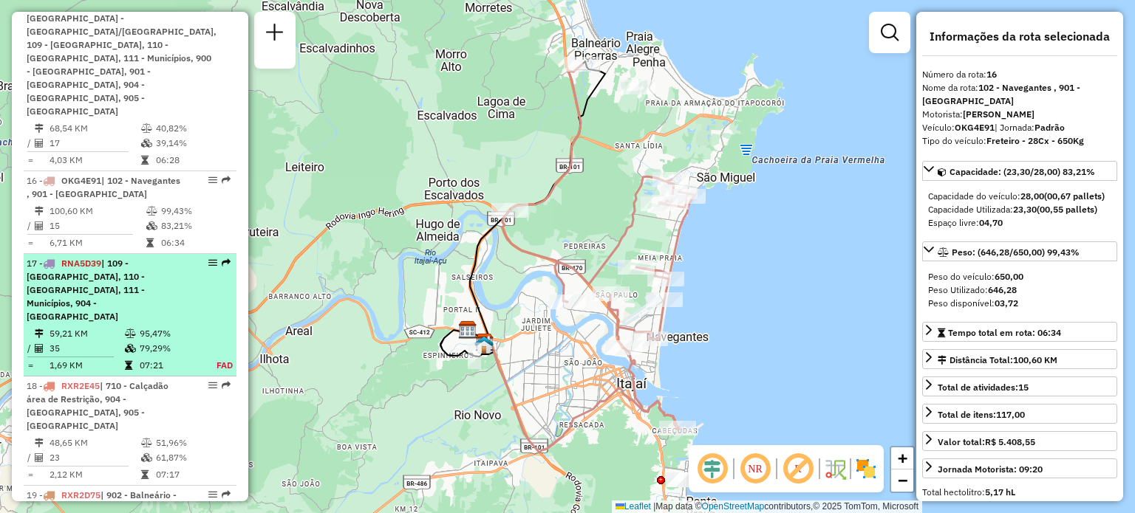
click at [115, 258] on span "| 109 - [GEOGRAPHIC_DATA], 110 - [GEOGRAPHIC_DATA], 111 - Municípios, 904 - [GE…" at bounding box center [86, 290] width 118 height 64
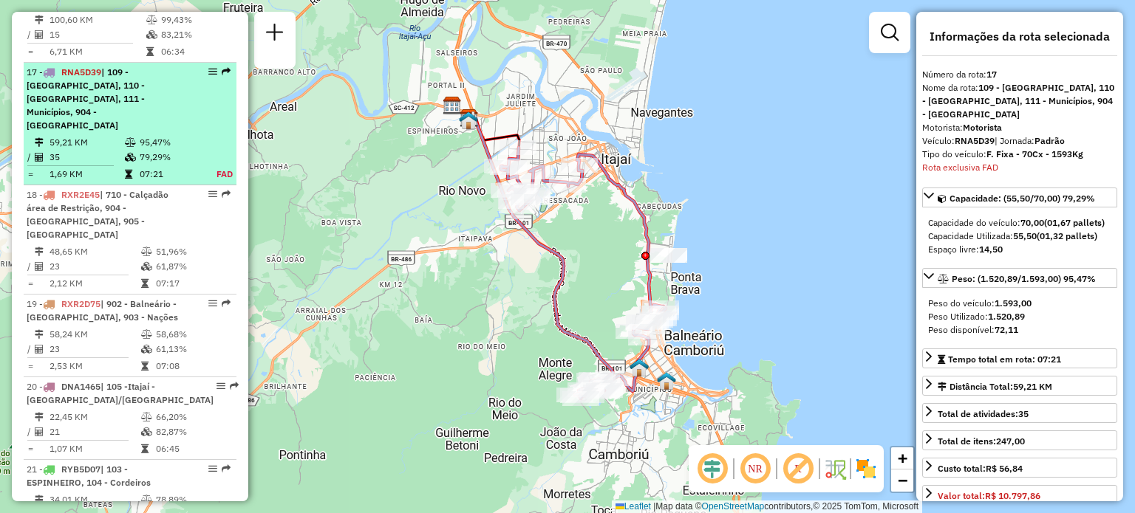
scroll to position [1927, 0]
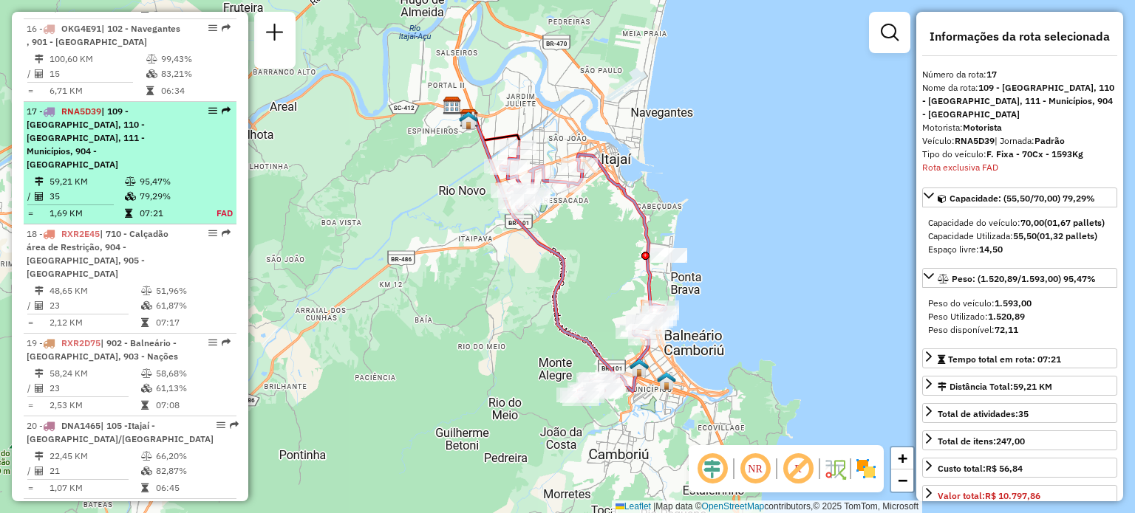
click at [124, 174] on td at bounding box center [131, 181] width 15 height 15
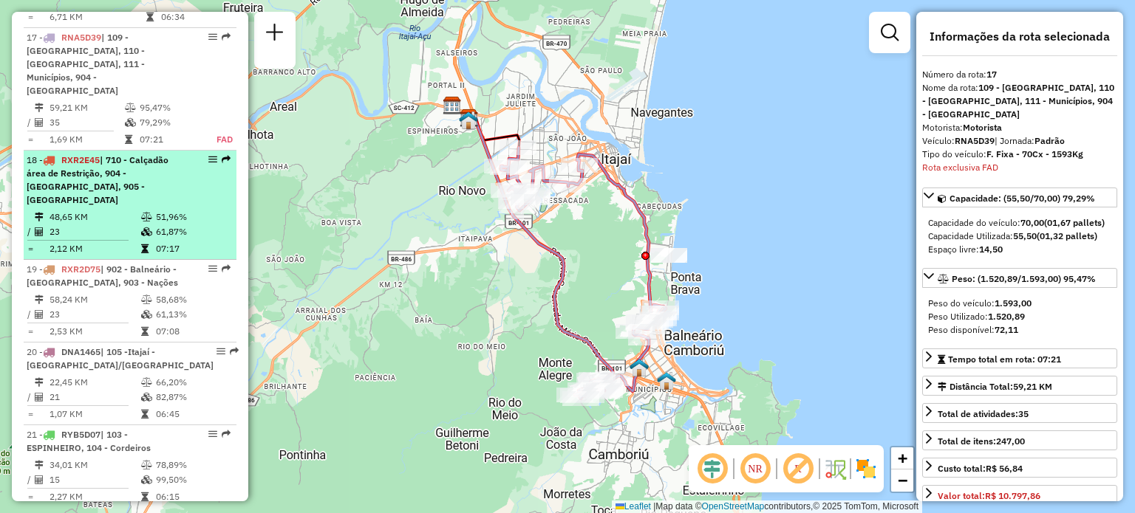
click at [120, 154] on div "18 - RXR2E45 | 710 - Calçadão área de Restrição, 904 - [GEOGRAPHIC_DATA], [GEOG…" at bounding box center [105, 180] width 157 height 53
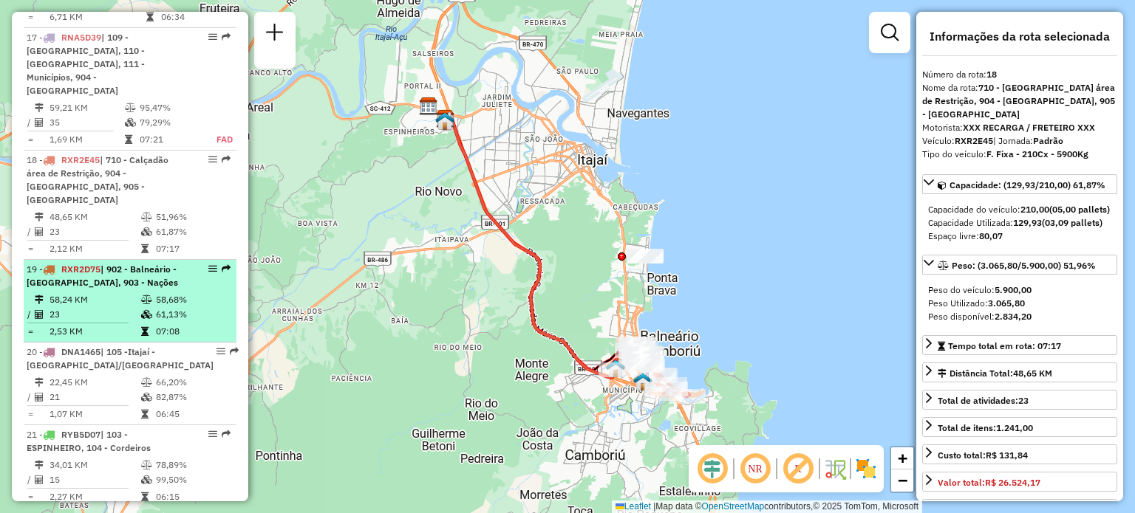
click at [111, 264] on span "| 902 - Balneário - [GEOGRAPHIC_DATA], 903 - Nações" at bounding box center [102, 276] width 151 height 24
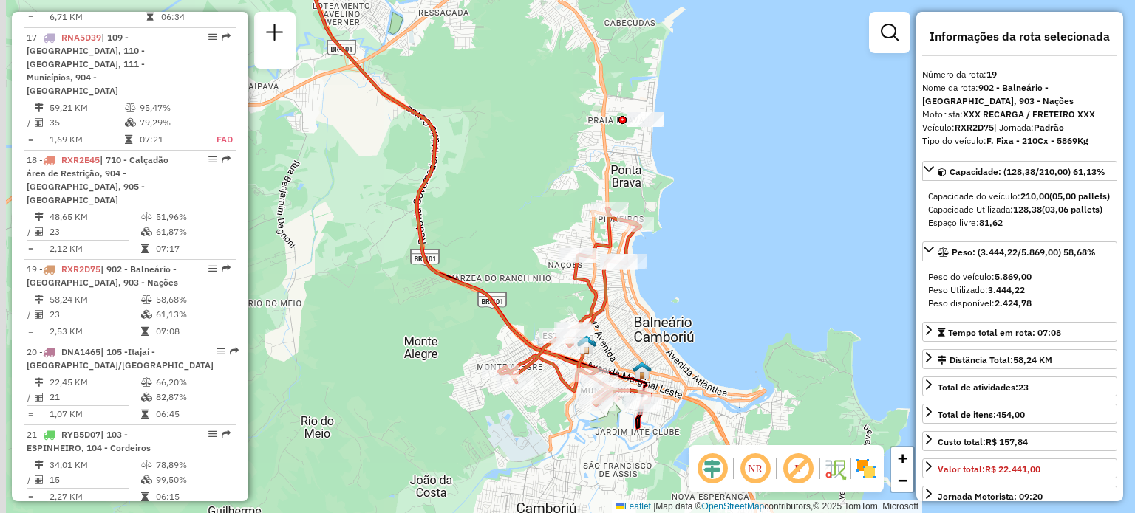
drag, startPoint x: 635, startPoint y: 274, endPoint x: 686, endPoint y: 297, distance: 56.6
click at [686, 297] on div "Janela de atendimento Grade de atendimento Capacidade Transportadoras Veículos …" at bounding box center [567, 256] width 1135 height 513
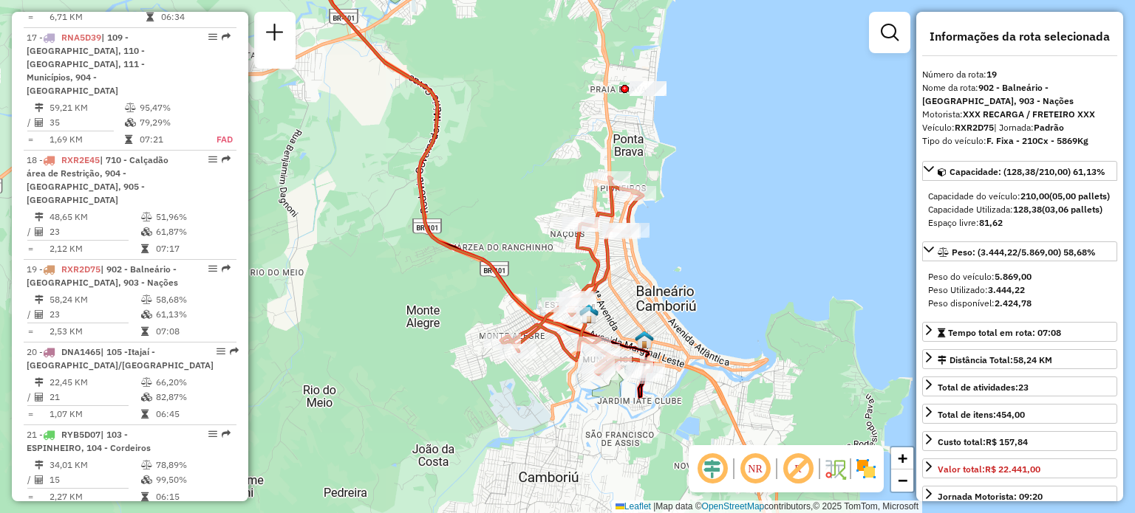
drag, startPoint x: 672, startPoint y: 304, endPoint x: 673, endPoint y: 208, distance: 95.3
click at [673, 208] on div "Janela de atendimento Grade de atendimento Capacidade Transportadoras Veículos …" at bounding box center [567, 256] width 1135 height 513
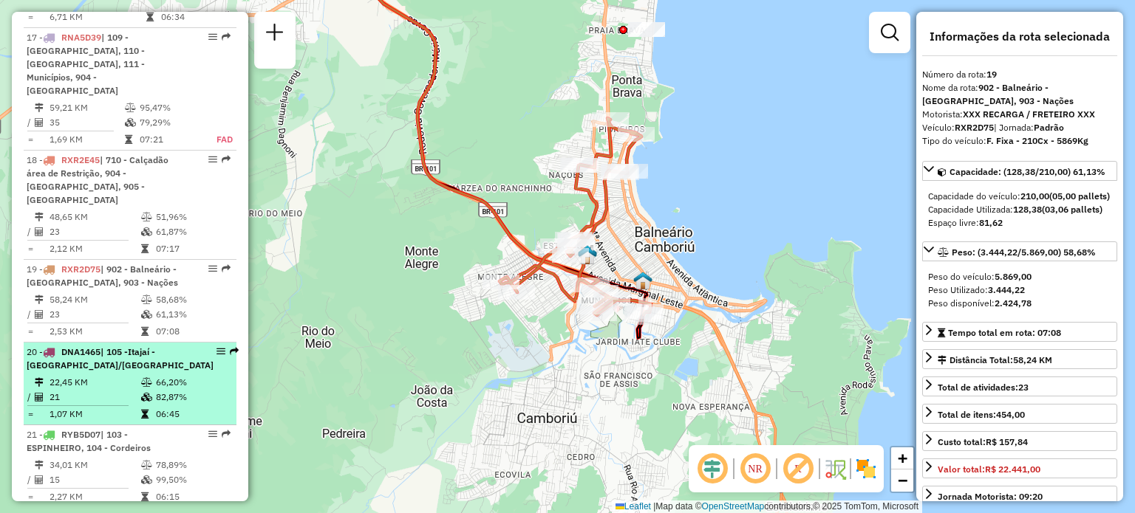
click at [72, 375] on td "22,45 KM" at bounding box center [95, 382] width 92 height 15
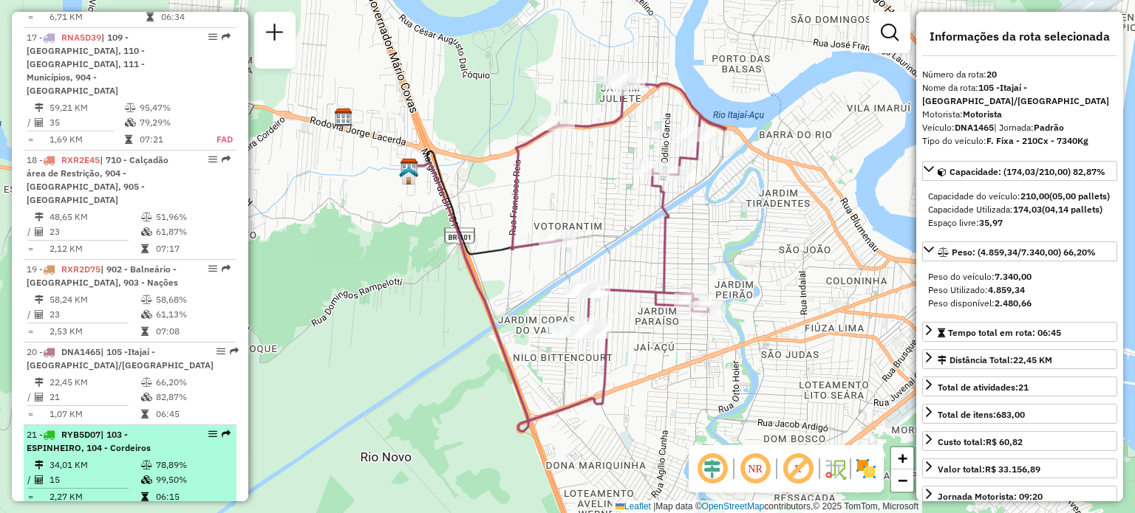
click at [50, 428] on div "21 - RYB5D07 | 103 - ESPINHEIRO, 104 - Cordeiros" at bounding box center [105, 441] width 157 height 27
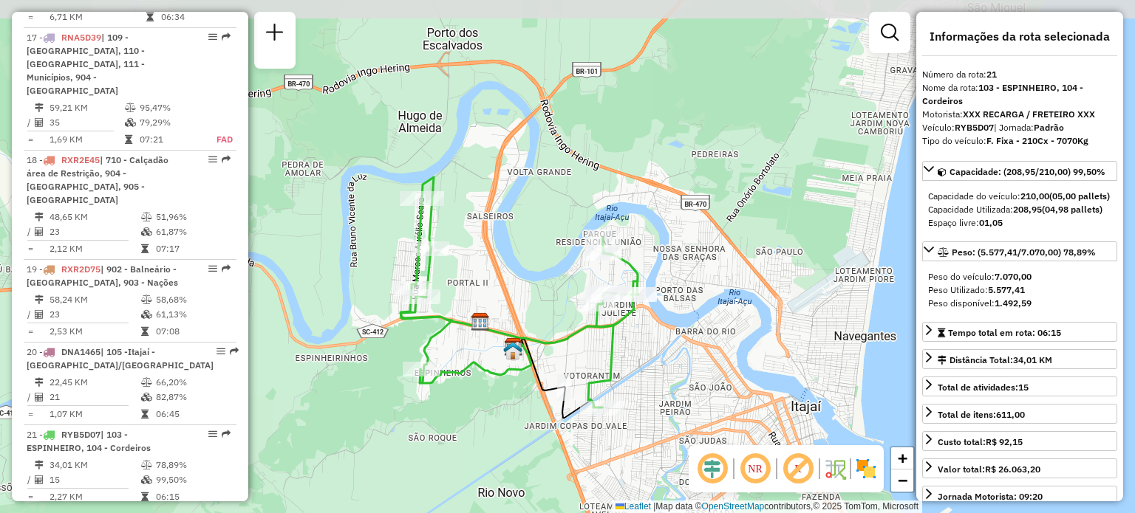
drag, startPoint x: 492, startPoint y: 244, endPoint x: 484, endPoint y: 260, distance: 18.2
click at [484, 260] on div "Janela de atendimento Grade de atendimento Capacidade Transportadoras Veículos …" at bounding box center [567, 256] width 1135 height 513
